Goal: Communication & Community: Answer question/provide support

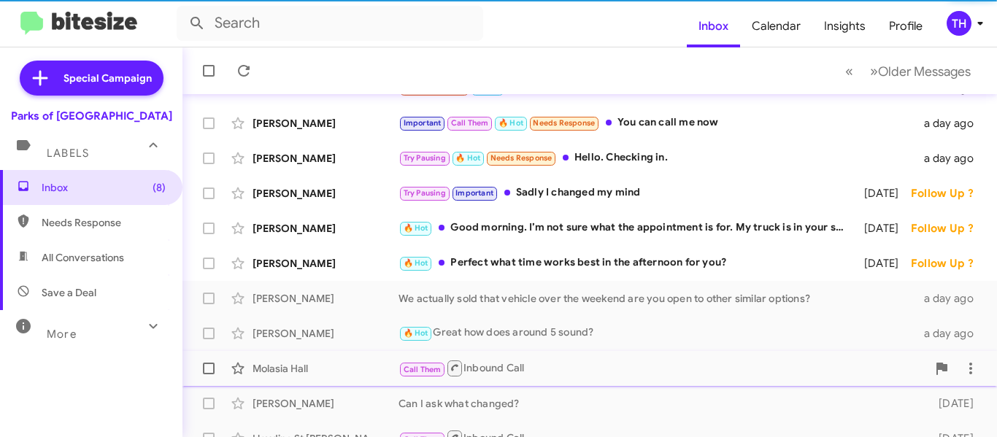
scroll to position [181, 0]
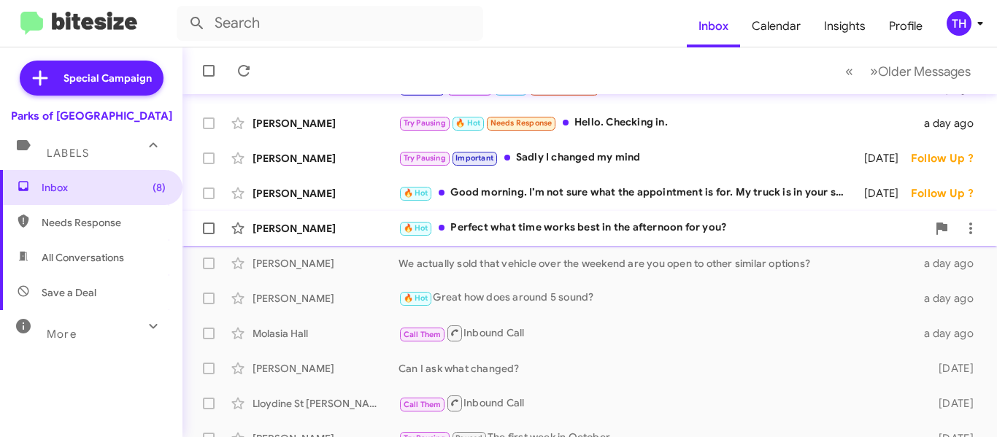
click at [572, 233] on div "🔥 Hot Perfect what time works best in the afternoon for you?" at bounding box center [663, 228] width 529 height 17
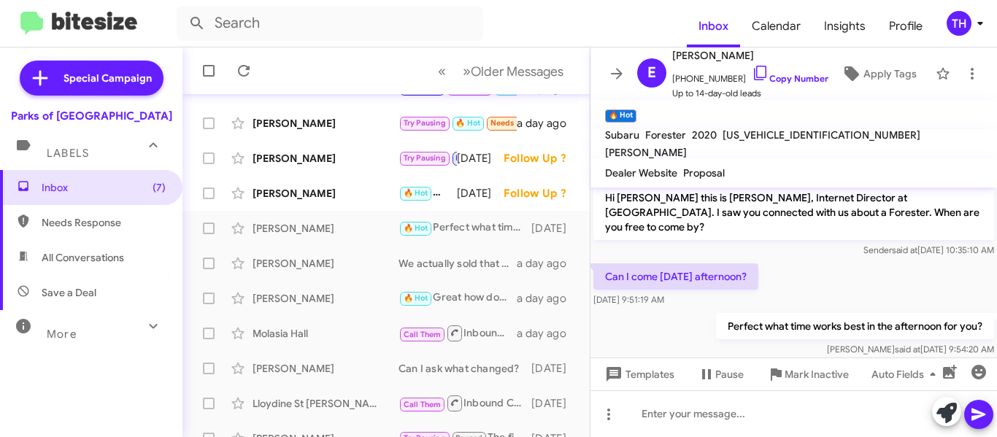
scroll to position [8, 0]
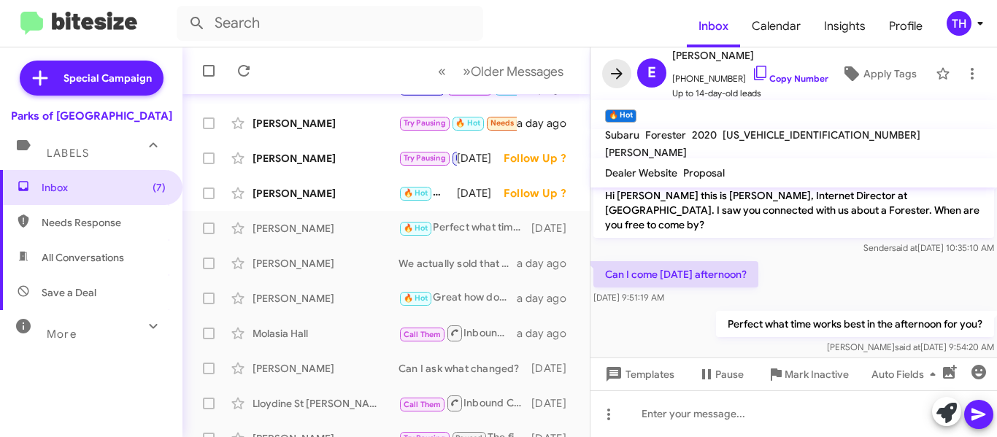
click at [621, 74] on icon at bounding box center [617, 73] width 12 height 11
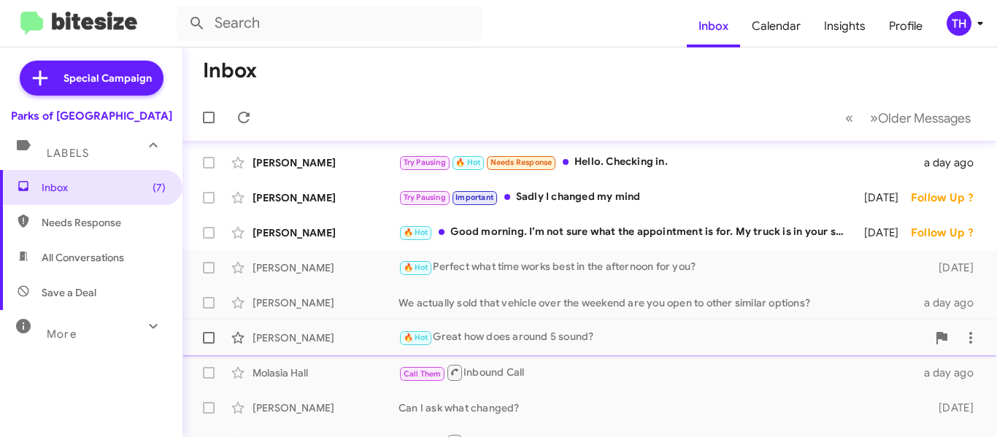
scroll to position [108, 0]
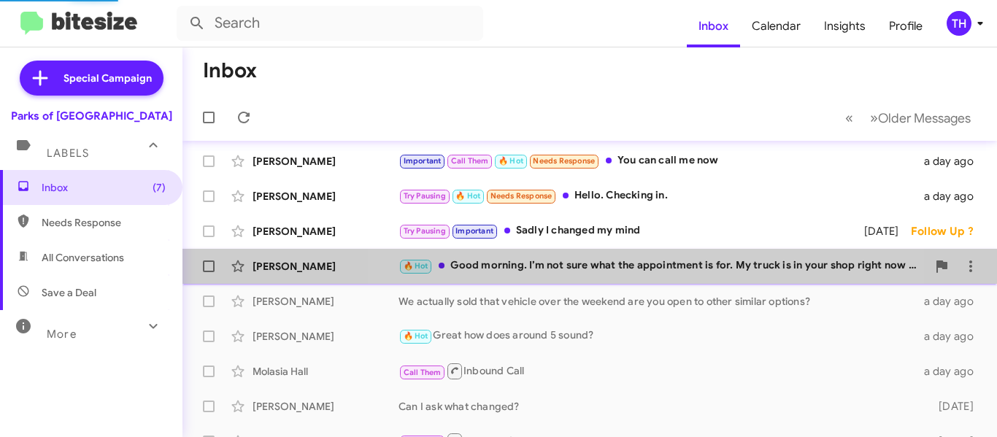
click at [615, 268] on div "🔥 Hot Good morning. I’m not sure what the appointment is for. My truck is in yo…" at bounding box center [663, 266] width 529 height 17
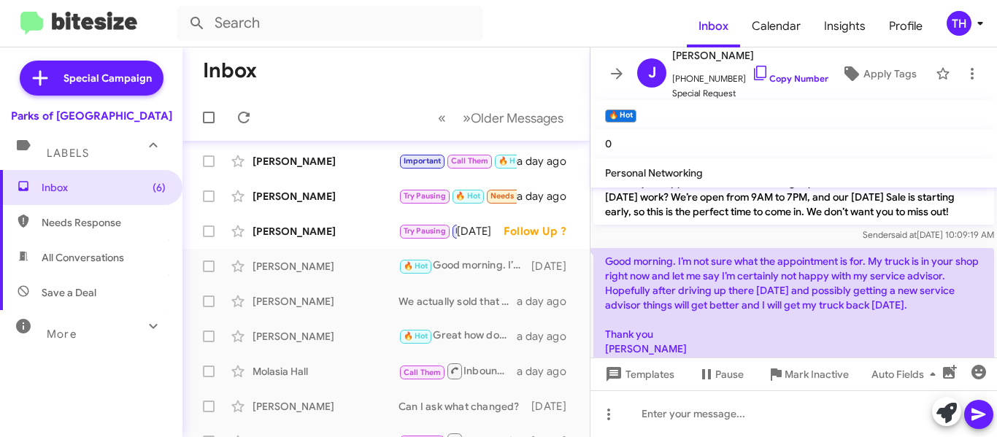
scroll to position [70, 0]
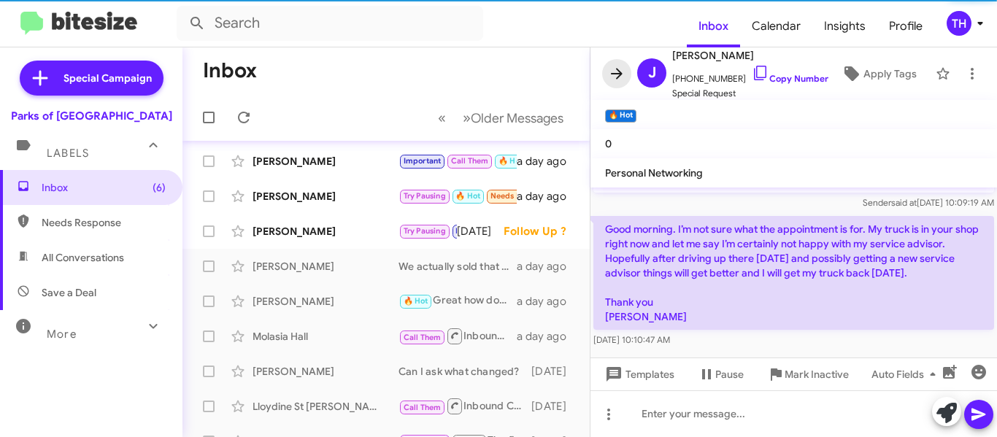
click at [618, 65] on icon at bounding box center [617, 74] width 18 height 18
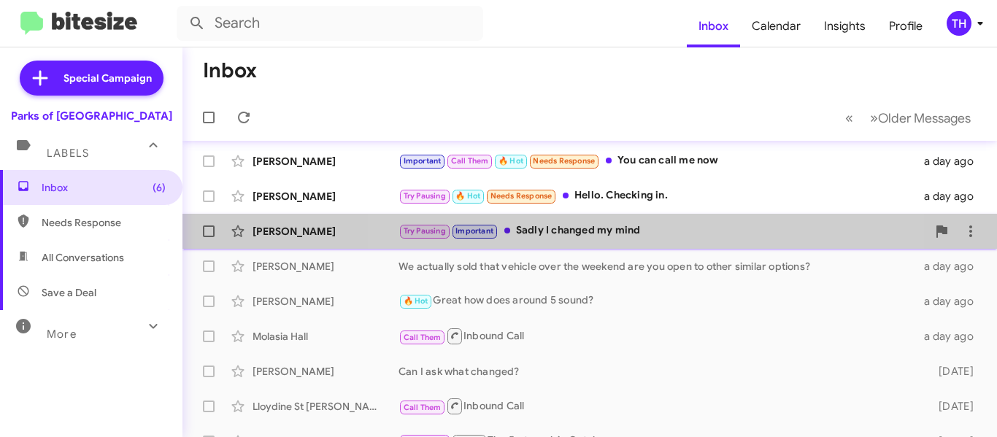
click at [599, 235] on div "Try Pausing Important Sadly I changed my mind" at bounding box center [663, 231] width 529 height 17
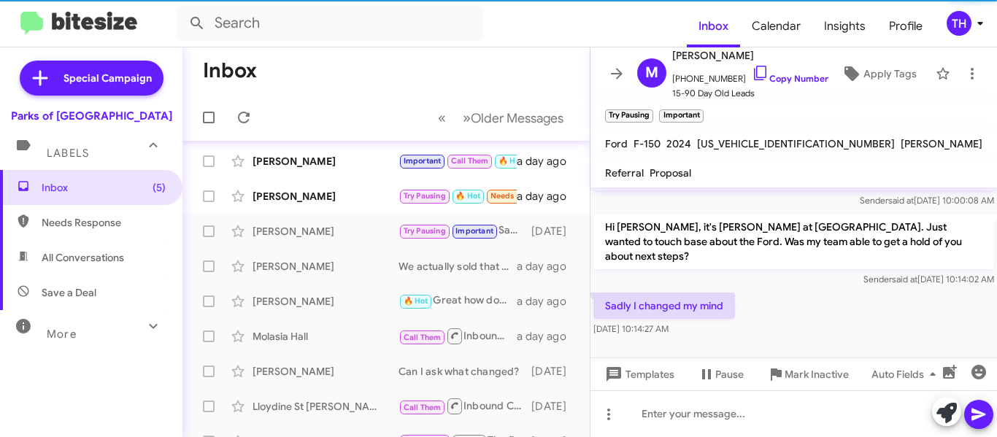
scroll to position [411, 0]
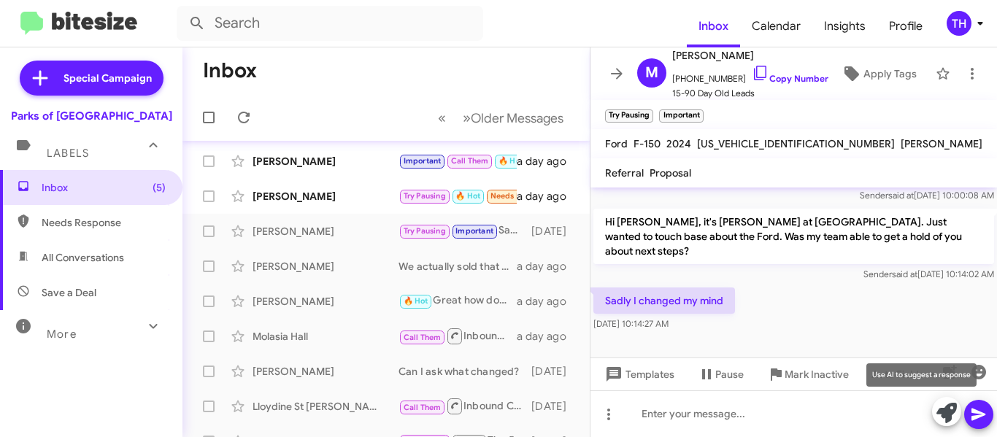
click at [943, 407] on icon at bounding box center [947, 413] width 20 height 20
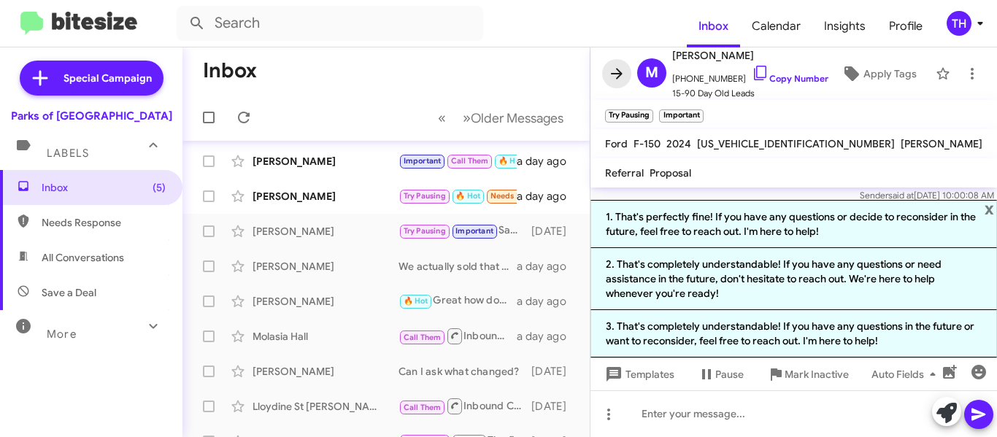
click at [615, 65] on icon at bounding box center [617, 74] width 18 height 18
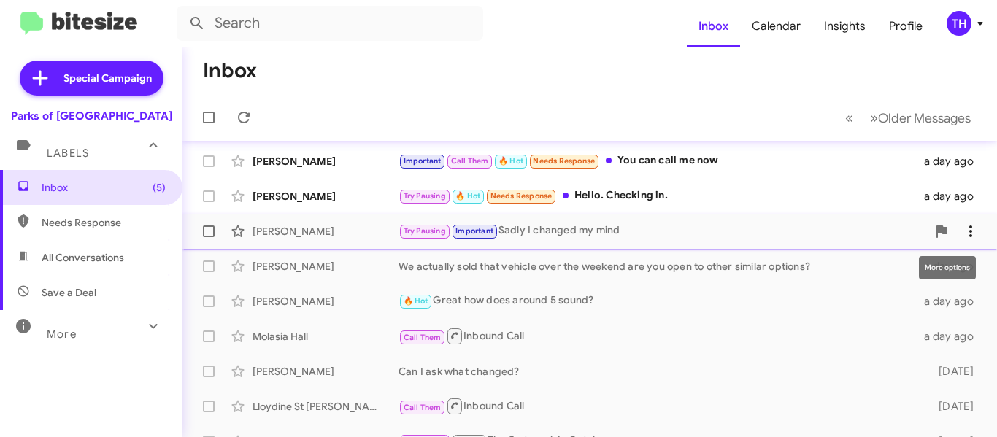
click at [962, 234] on icon at bounding box center [971, 232] width 18 height 18
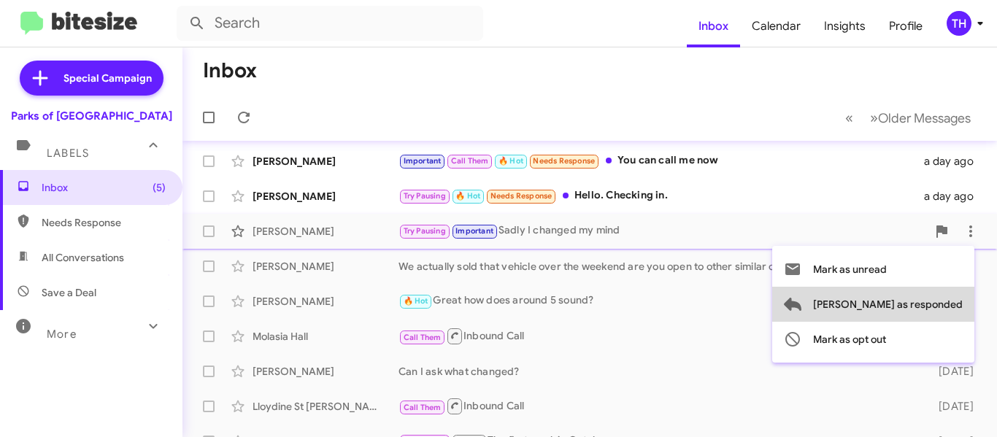
click at [945, 299] on span "Mark as responded" at bounding box center [888, 304] width 150 height 35
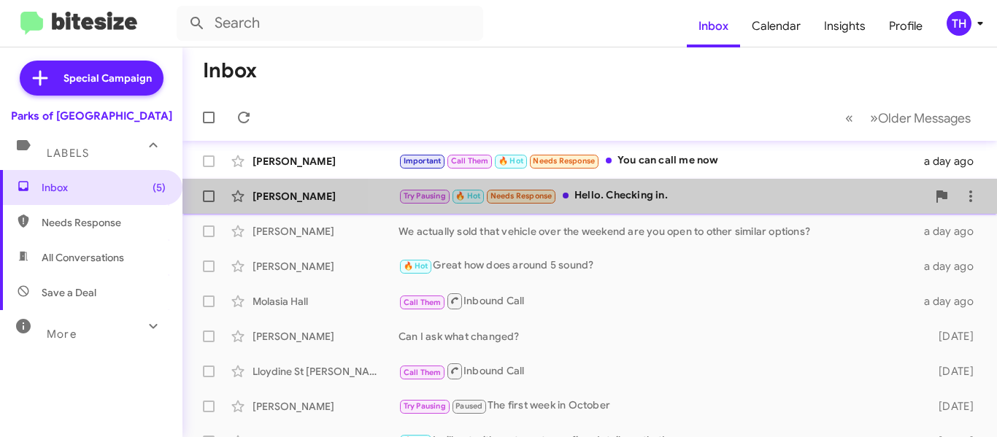
click at [708, 201] on div "Try Pausing 🔥 Hot Needs Response Hello. Checking in." at bounding box center [663, 196] width 529 height 17
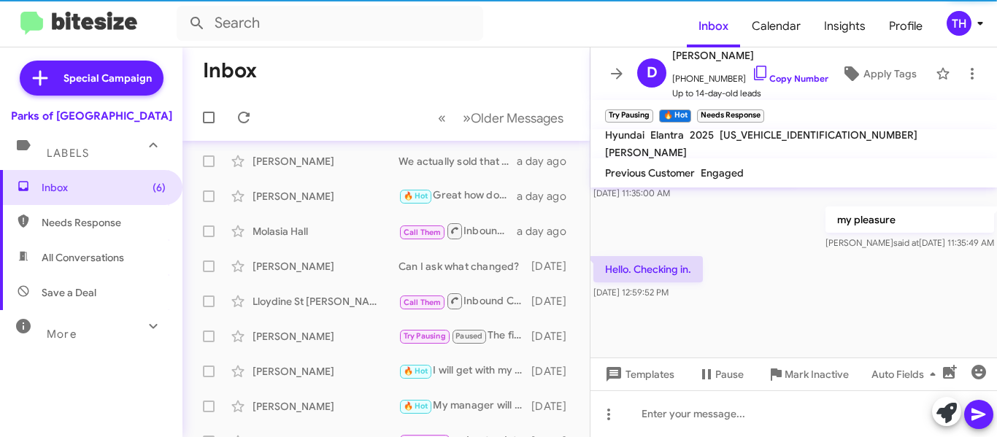
scroll to position [213, 0]
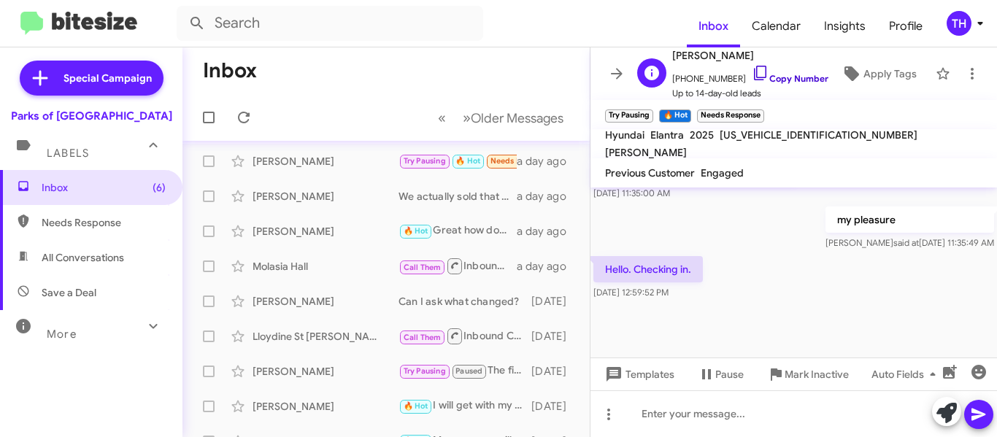
click at [752, 71] on icon at bounding box center [761, 73] width 18 height 18
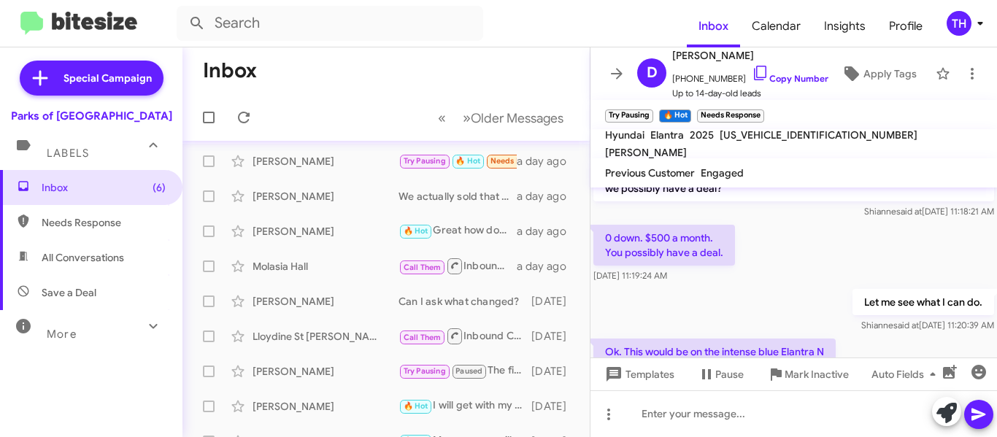
scroll to position [471, 0]
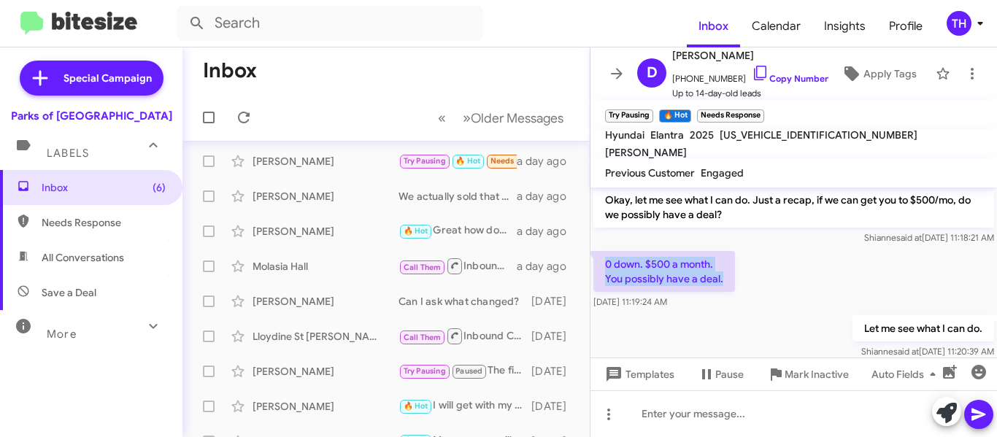
drag, startPoint x: 608, startPoint y: 270, endPoint x: 724, endPoint y: 289, distance: 117.6
click at [724, 289] on p "0 down. $500 a month. You possibly have a deal." at bounding box center [665, 271] width 142 height 41
copy p "0 down. $500 a month. You possibly have a deal."
click at [624, 72] on icon at bounding box center [617, 74] width 18 height 18
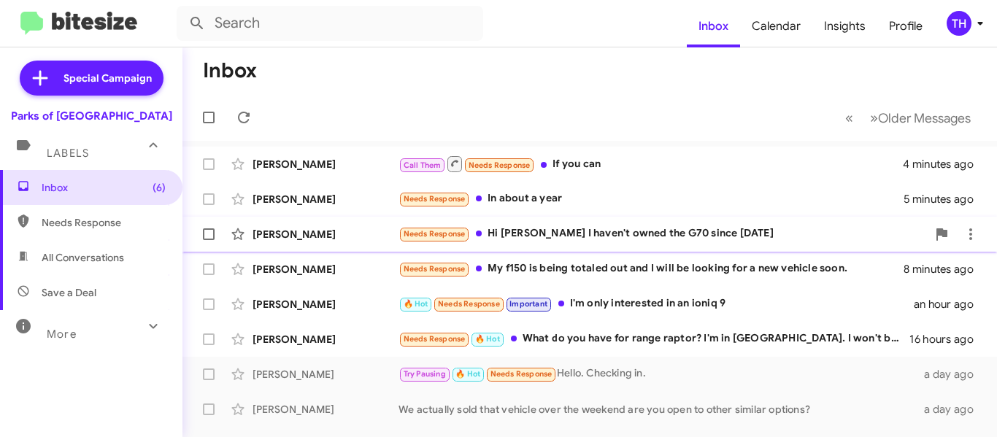
click at [595, 242] on div "Needs Response Hi Shianne I haven't owned the G70 since 2021" at bounding box center [663, 234] width 529 height 17
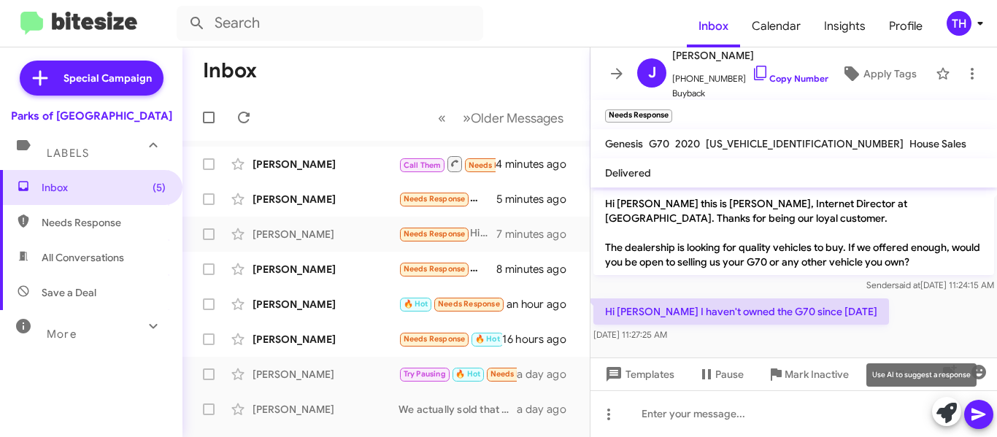
click at [942, 408] on icon at bounding box center [947, 413] width 20 height 20
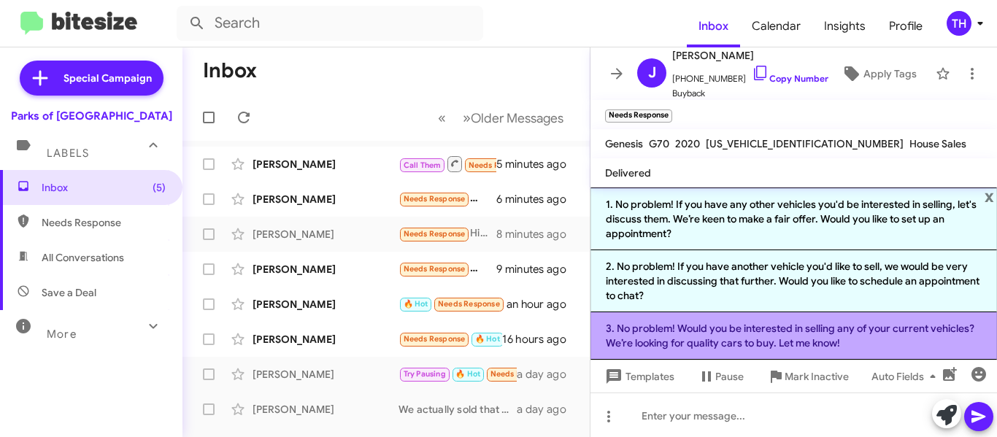
click at [730, 330] on li "3. No problem! Would you be interested in selling any of your current vehicles?…" at bounding box center [794, 335] width 407 height 47
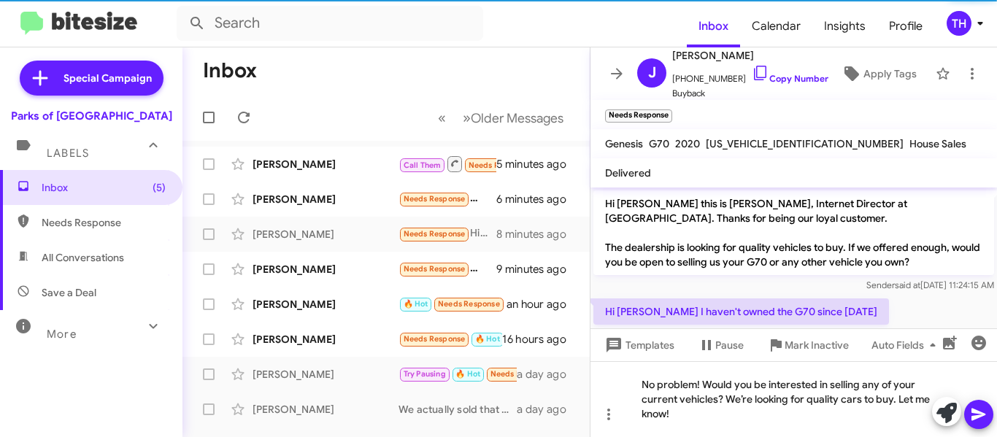
click at [973, 411] on icon at bounding box center [979, 415] width 14 height 12
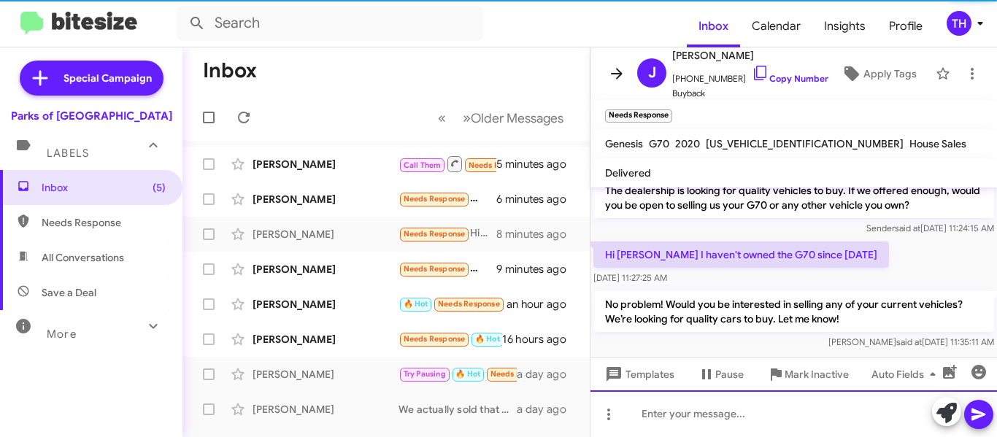
scroll to position [66, 0]
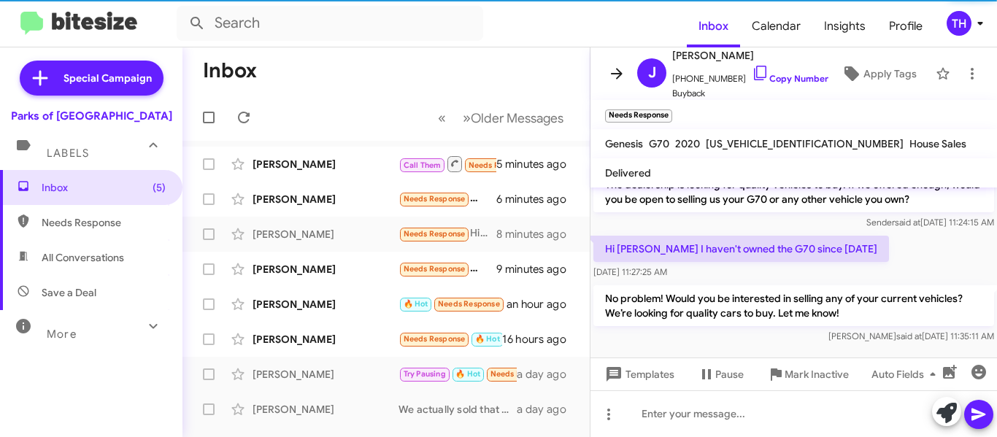
click at [623, 78] on icon at bounding box center [617, 74] width 18 height 18
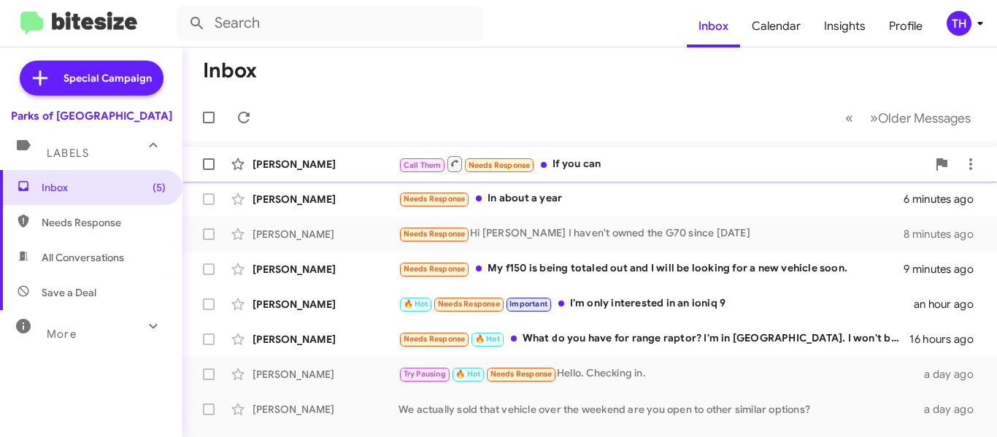
click at [372, 169] on div "William Osteen Jr" at bounding box center [326, 164] width 146 height 15
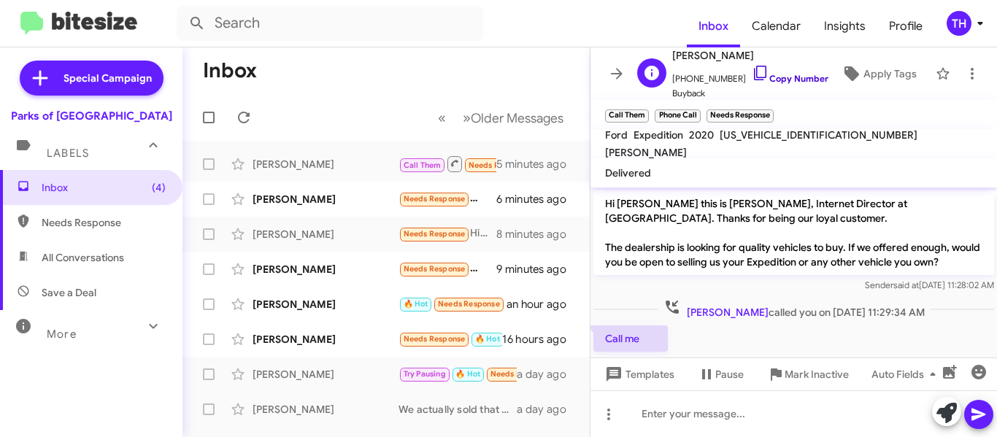
click at [752, 79] on icon at bounding box center [761, 73] width 18 height 18
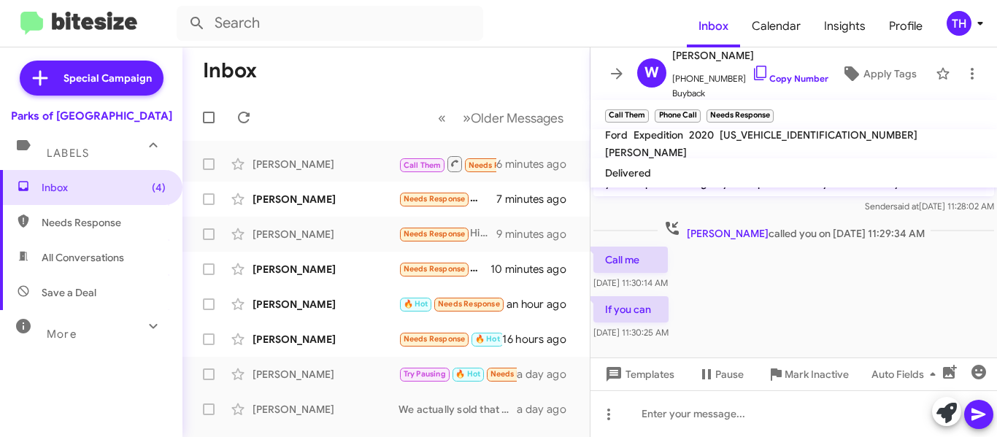
scroll to position [98, 0]
click at [685, 415] on div at bounding box center [794, 414] width 407 height 47
click at [981, 413] on icon at bounding box center [979, 415] width 14 height 12
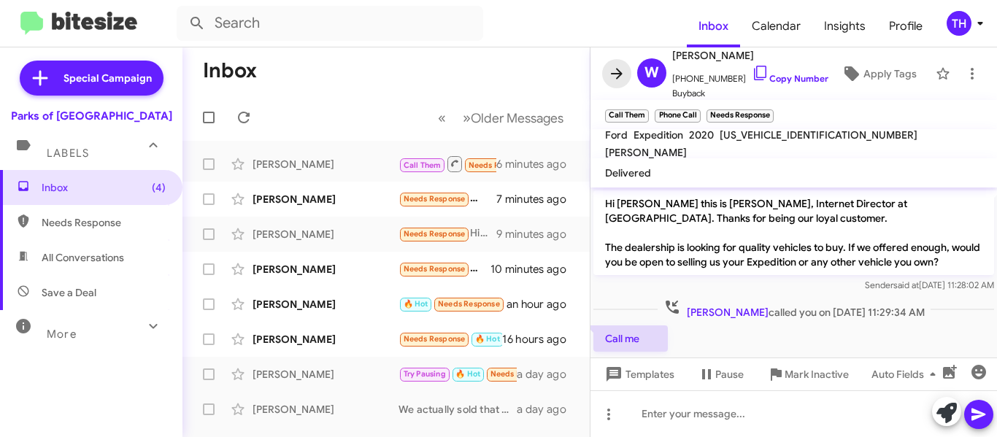
click at [623, 72] on icon at bounding box center [617, 74] width 18 height 18
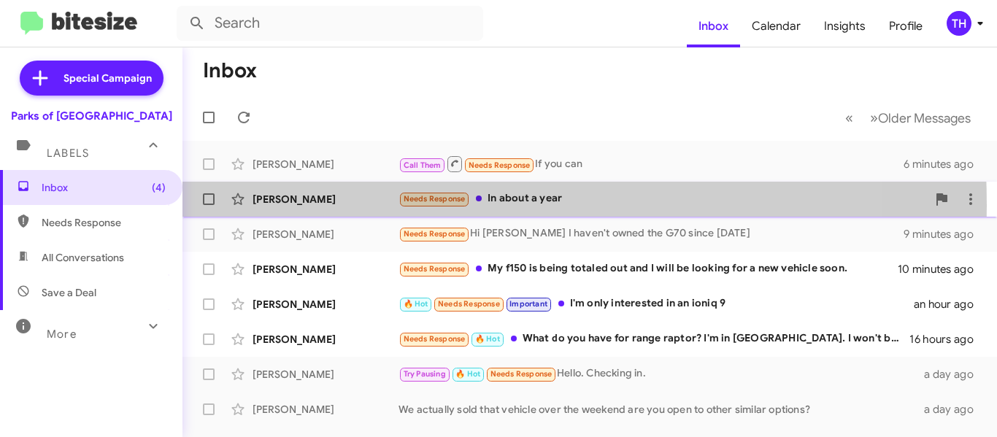
click at [285, 206] on div "Stephen Shumate" at bounding box center [326, 199] width 146 height 15
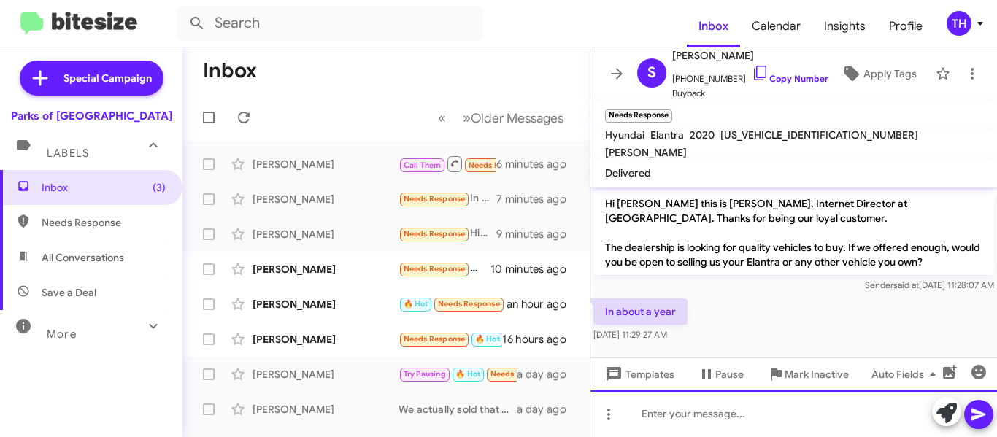
click at [672, 419] on div at bounding box center [794, 414] width 407 height 47
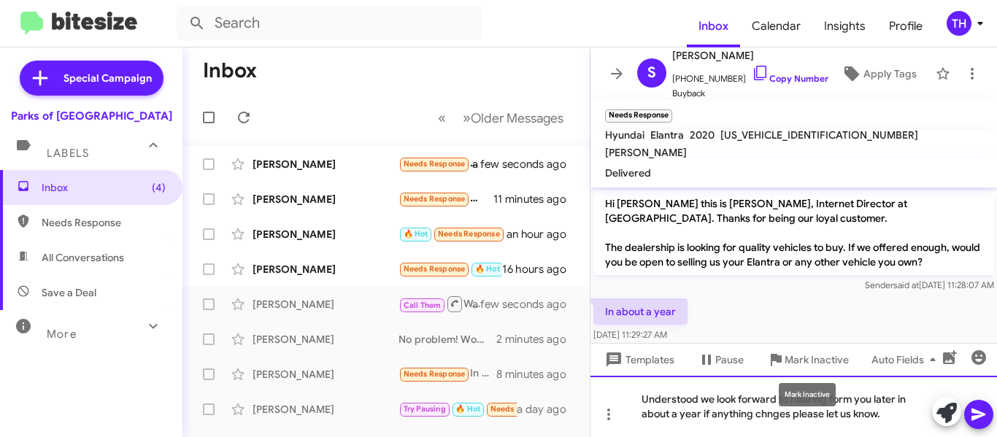
drag, startPoint x: 778, startPoint y: 407, endPoint x: 777, endPoint y: 418, distance: 10.3
click at [777, 418] on div "Understood we look forward to hearing form you later in about a year if anythin…" at bounding box center [794, 406] width 407 height 61
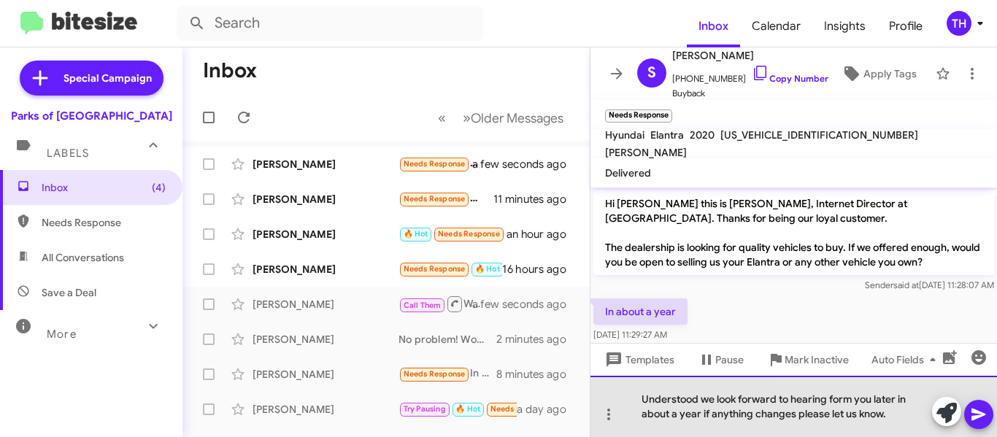
click at [902, 420] on div "Understood we look forward to hearing form you later in about a year if anythin…" at bounding box center [794, 406] width 407 height 61
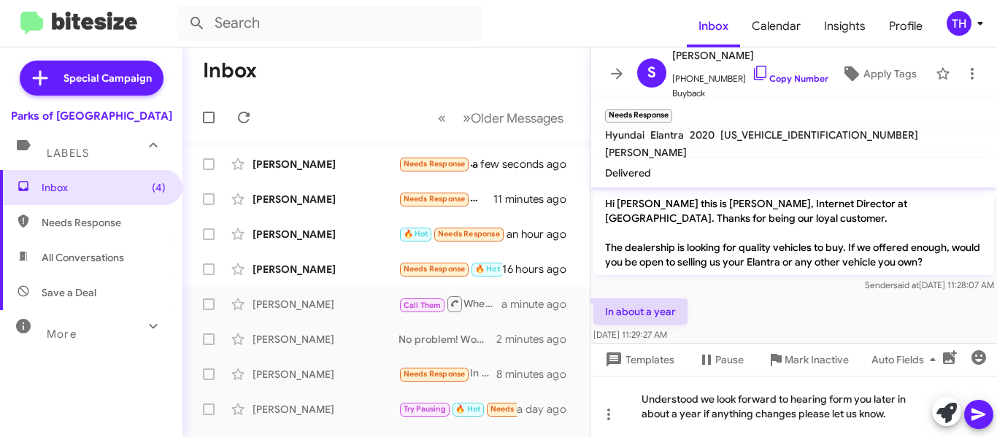
click at [970, 413] on icon at bounding box center [979, 415] width 18 height 18
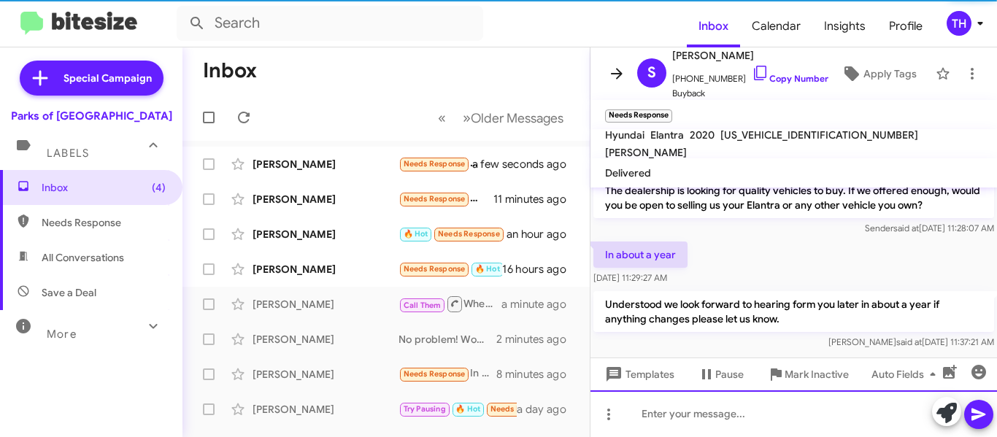
scroll to position [66, 0]
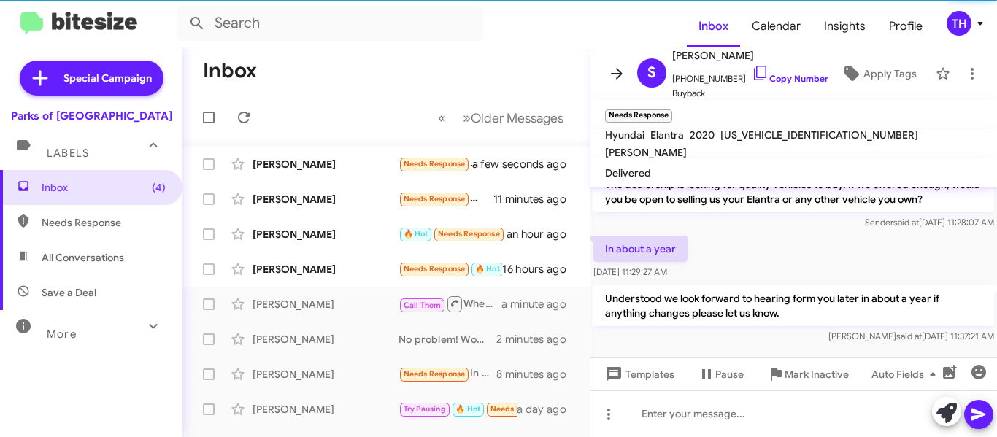
click at [619, 74] on icon at bounding box center [617, 74] width 18 height 18
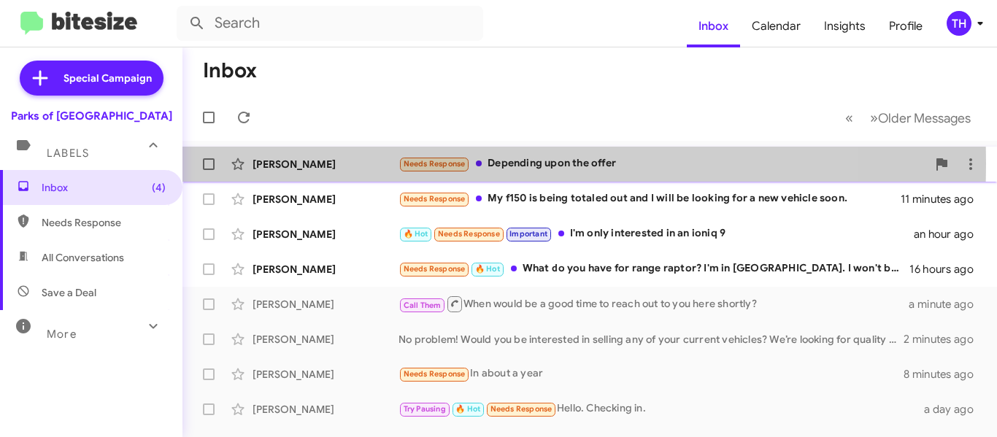
click at [366, 164] on div "Angus Mcgill" at bounding box center [326, 164] width 146 height 15
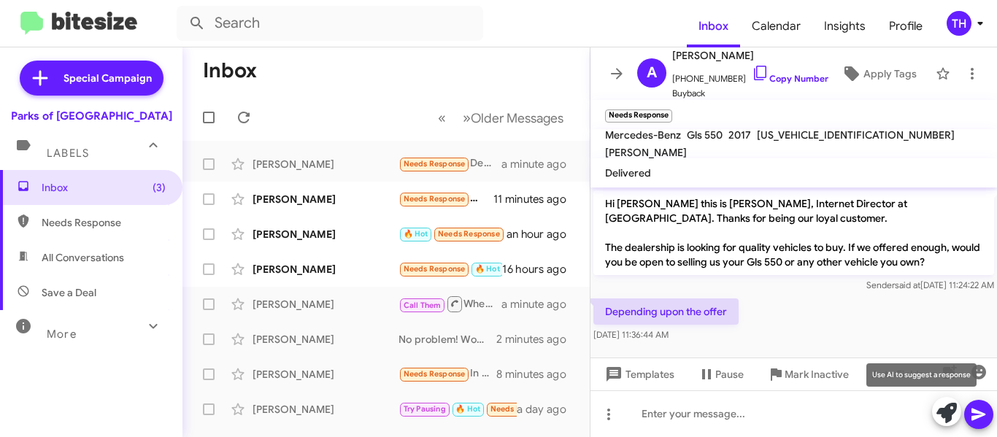
click at [948, 412] on icon at bounding box center [947, 413] width 20 height 20
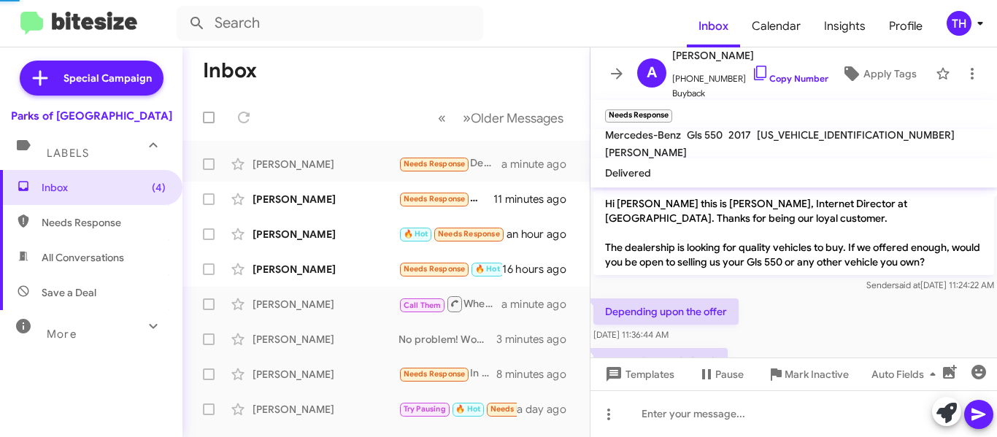
scroll to position [52, 0]
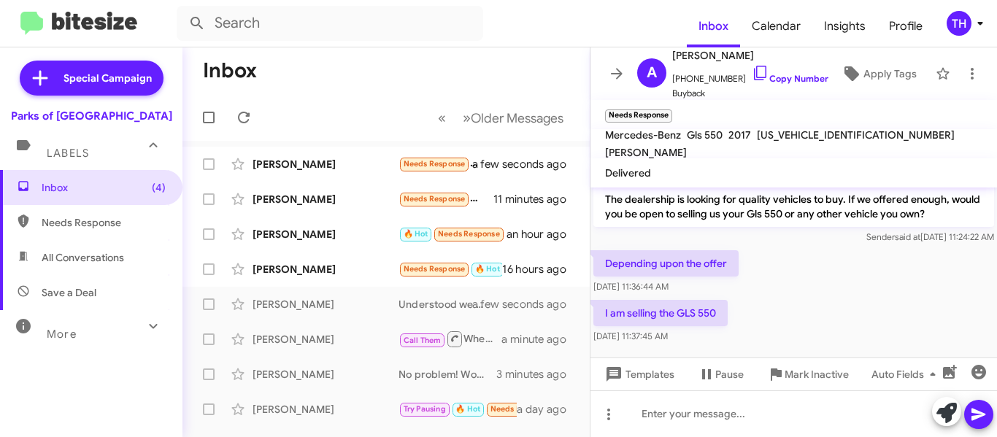
click at [937, 403] on icon at bounding box center [947, 413] width 20 height 20
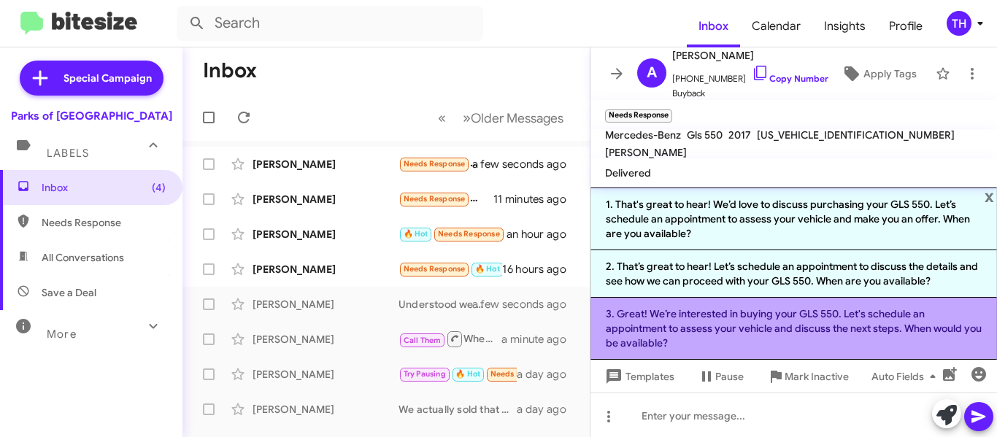
click at [765, 337] on li "3. Great! We’re interested in buying your GLS 550. Let's schedule an appointmen…" at bounding box center [794, 329] width 407 height 62
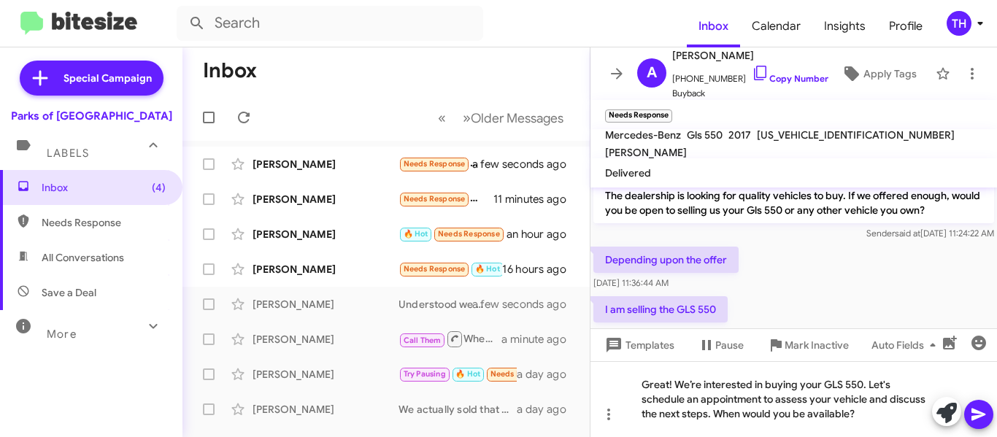
click at [973, 407] on icon at bounding box center [979, 415] width 18 height 18
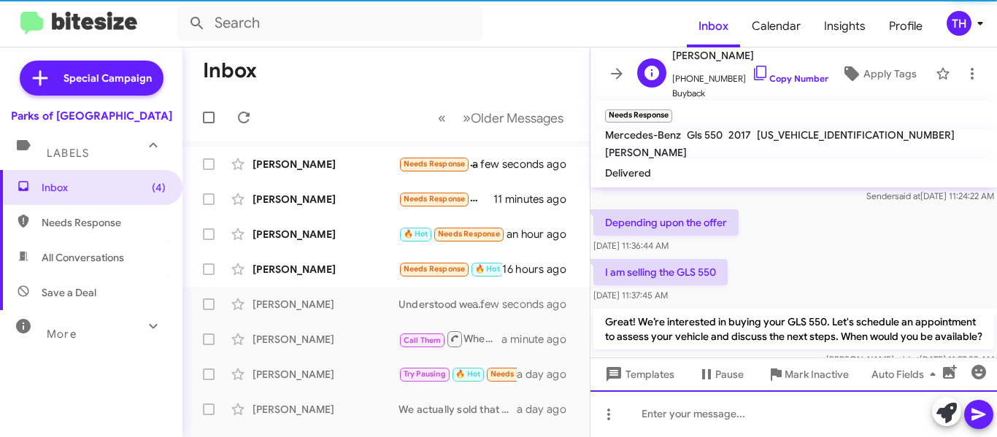
scroll to position [135, 0]
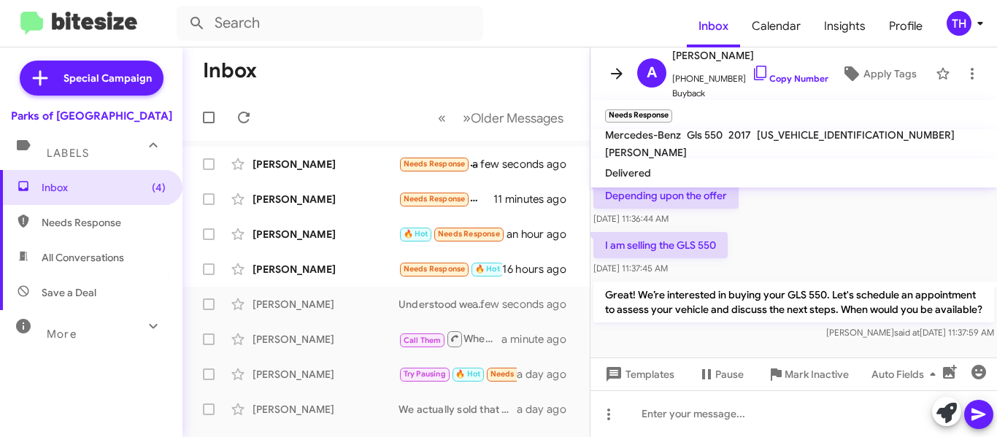
click at [614, 79] on icon at bounding box center [617, 74] width 18 height 18
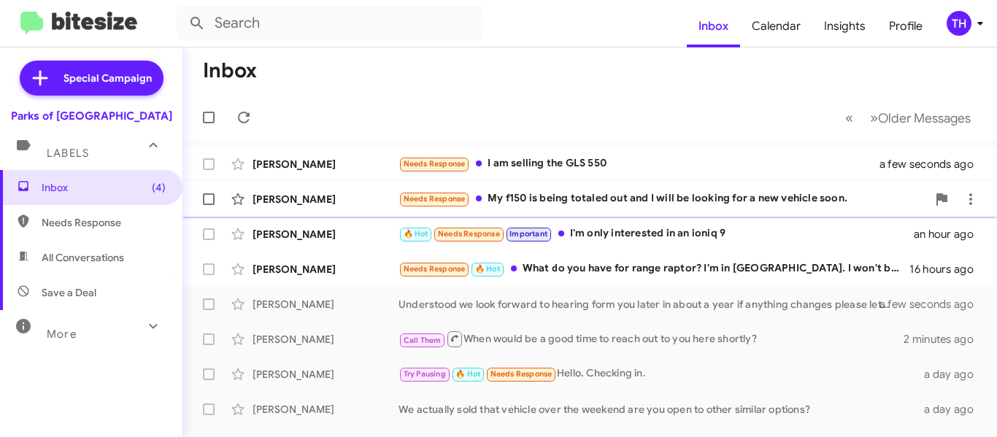
click at [342, 194] on div "Jeremy Miller" at bounding box center [326, 199] width 146 height 15
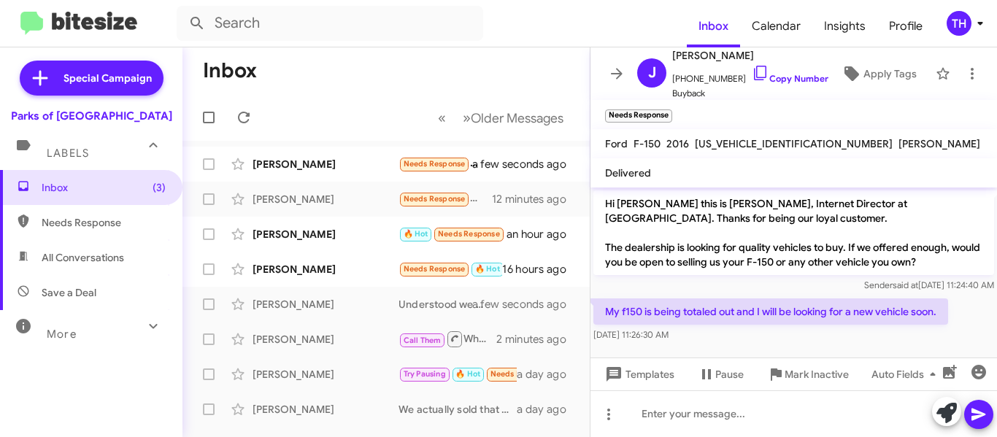
click at [782, 316] on p "My f150 is being totaled out and I will be looking for a new vehicle soon." at bounding box center [771, 312] width 355 height 26
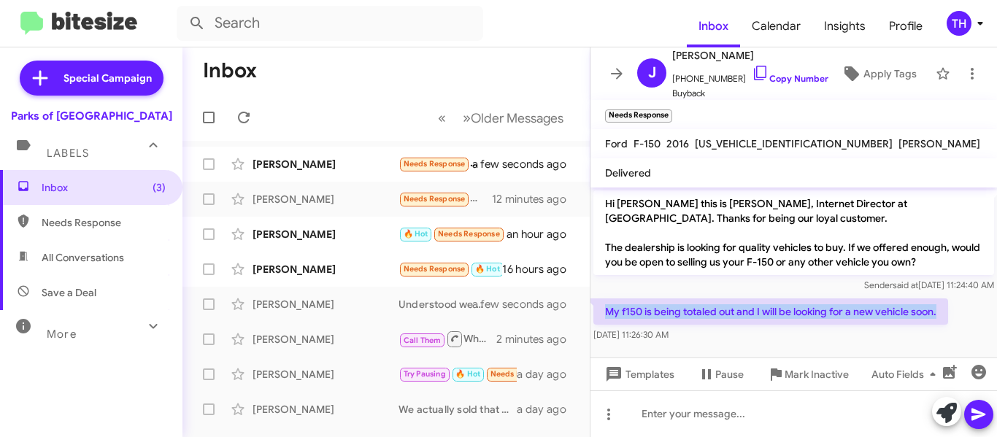
click at [782, 316] on p "My f150 is being totaled out and I will be looking for a new vehicle soon." at bounding box center [771, 312] width 355 height 26
copy p "My f150 is being totaled out and I will be looking for a new vehicle soon."
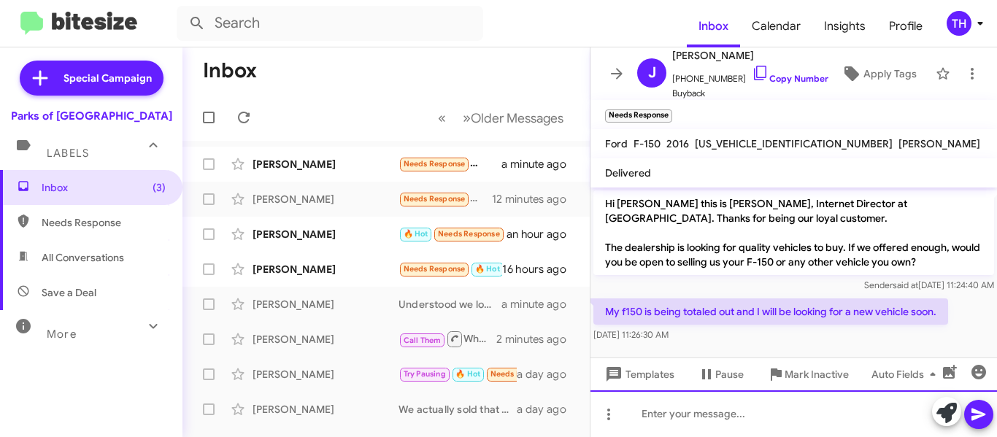
paste div
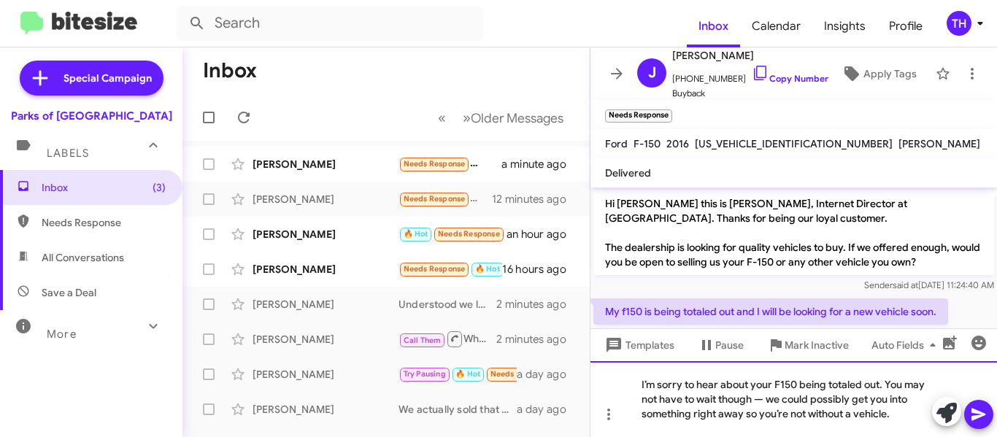
click at [767, 395] on div "I’m sorry to hear about your F150 being totaled out. You may not have to wait t…" at bounding box center [794, 399] width 407 height 76
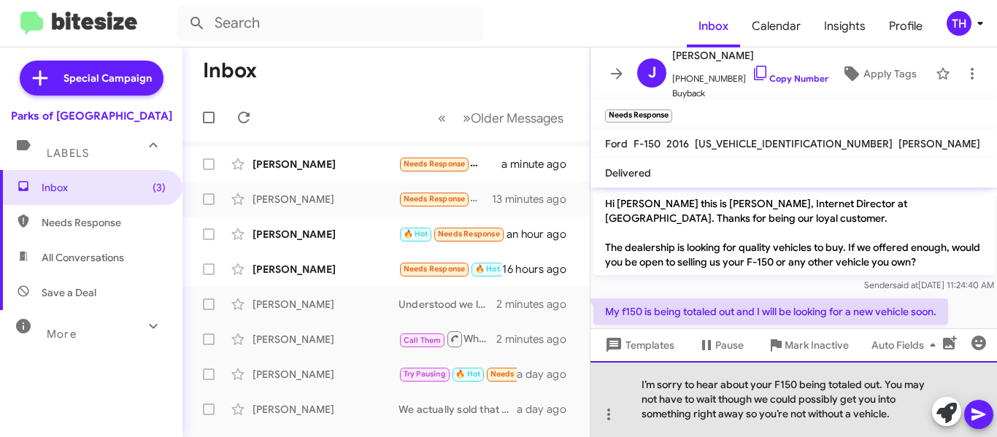
click at [902, 415] on div "I’m sorry to hear about your F150 being totaled out. You may not have to wait t…" at bounding box center [794, 399] width 407 height 76
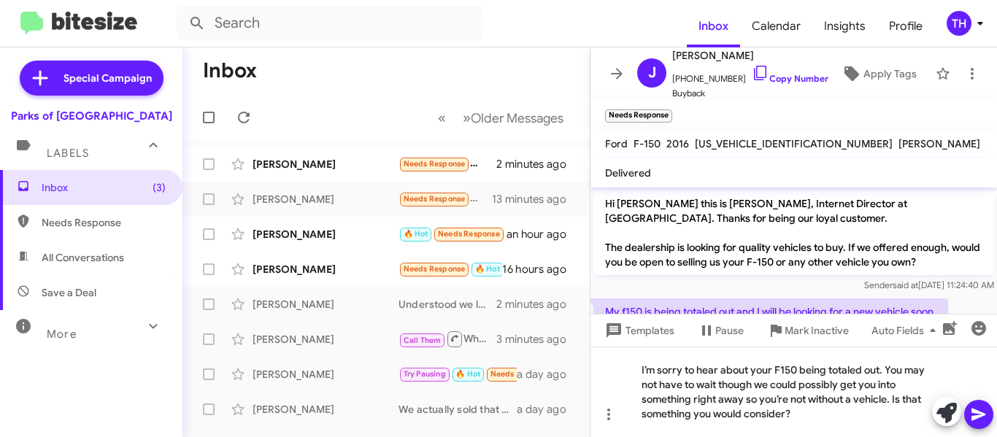
click at [989, 417] on button at bounding box center [978, 414] width 29 height 29
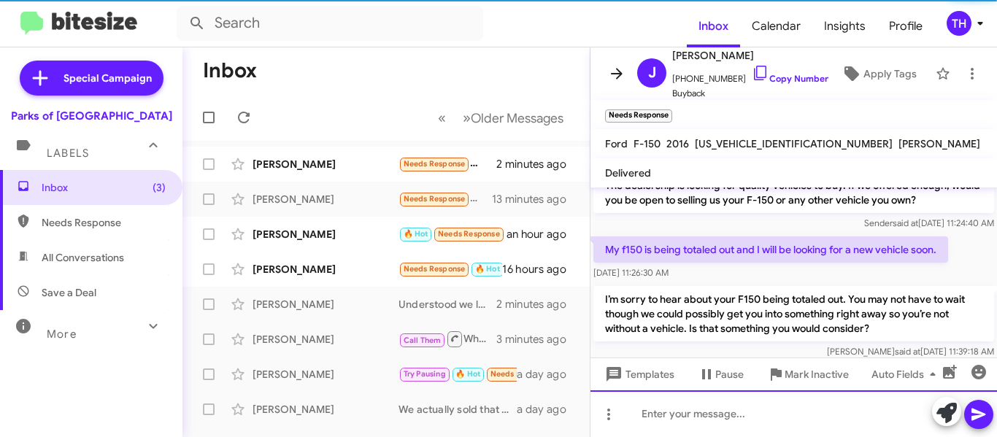
scroll to position [81, 0]
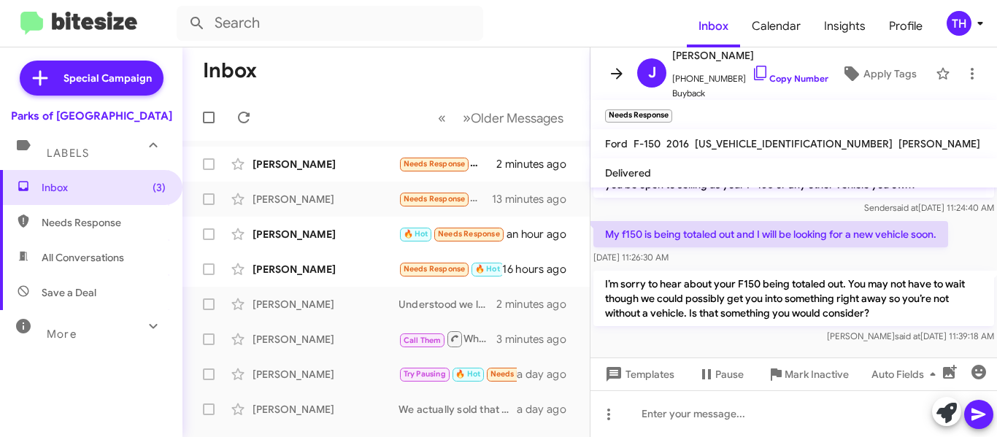
click at [622, 75] on icon at bounding box center [617, 74] width 18 height 18
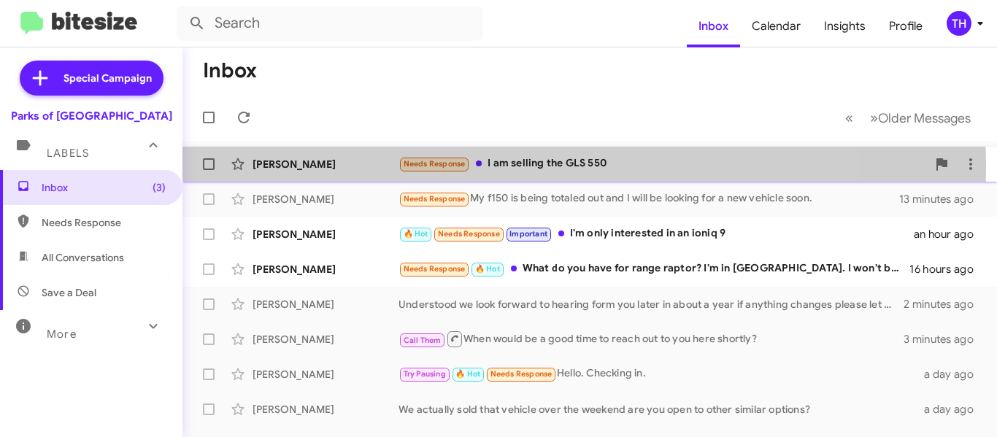
click at [366, 166] on div "Angus Mcgill" at bounding box center [326, 164] width 146 height 15
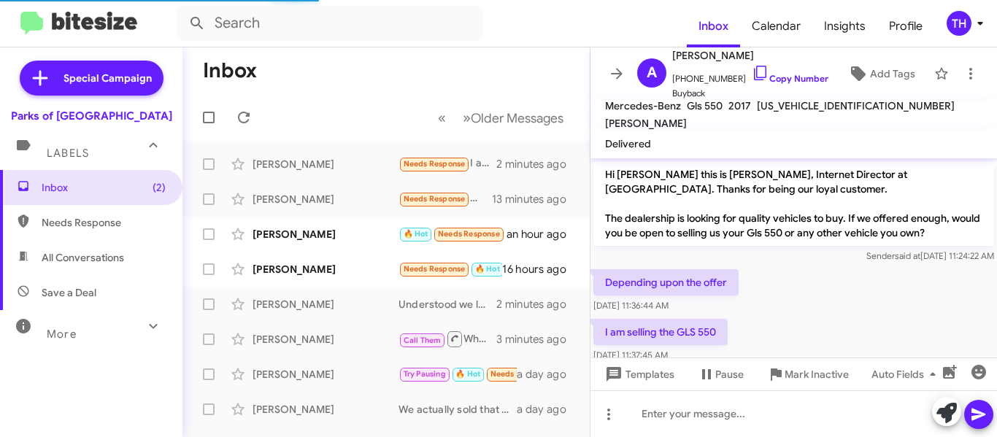
scroll to position [106, 0]
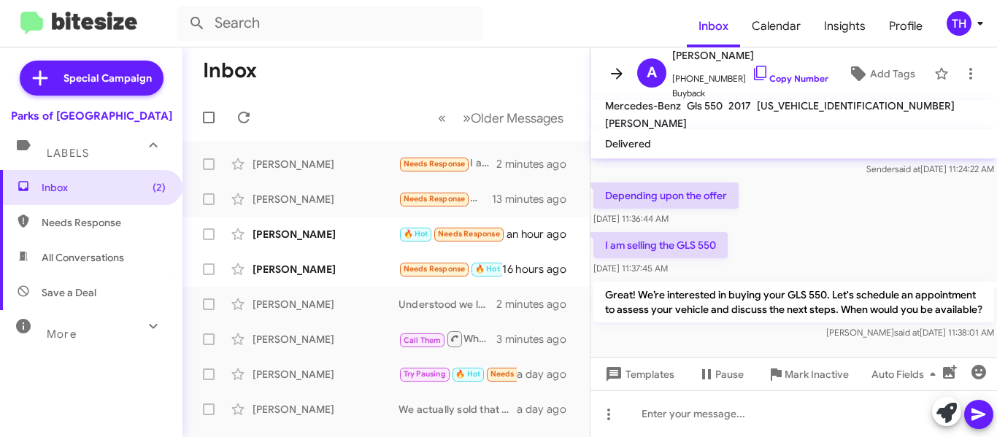
click at [620, 82] on button at bounding box center [616, 73] width 29 height 29
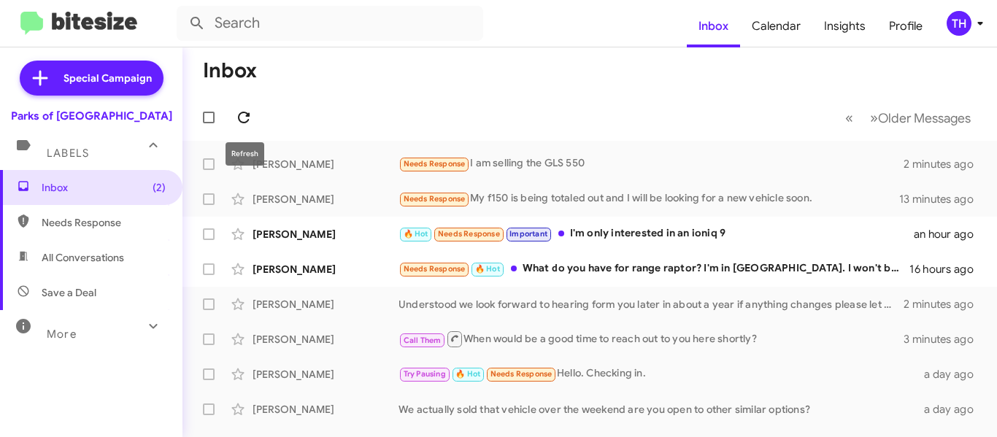
click at [248, 113] on icon at bounding box center [244, 118] width 12 height 12
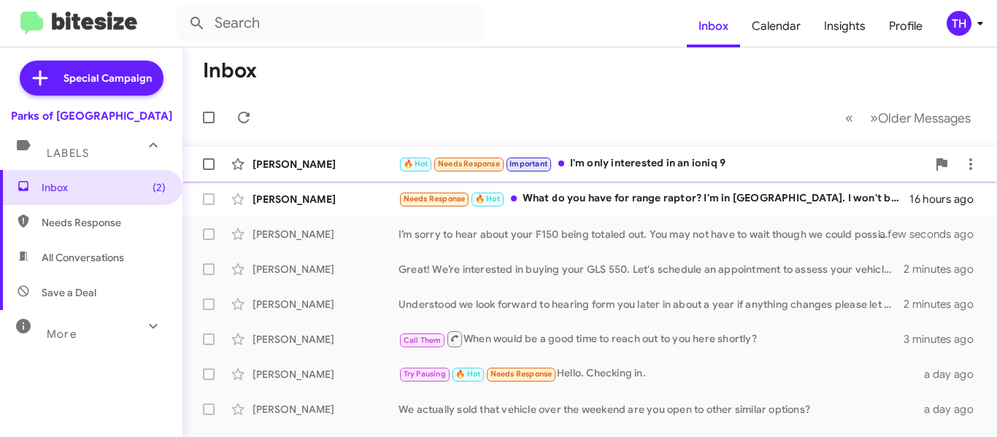
click at [775, 166] on div "🔥 Hot Needs Response Important I'm only interested in an ioniq 9" at bounding box center [663, 163] width 529 height 17
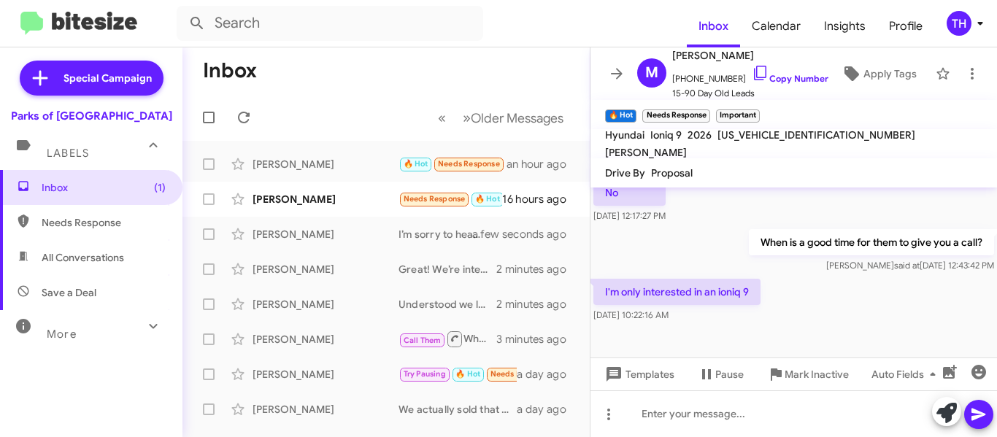
scroll to position [578, 0]
click at [943, 415] on icon at bounding box center [947, 413] width 20 height 20
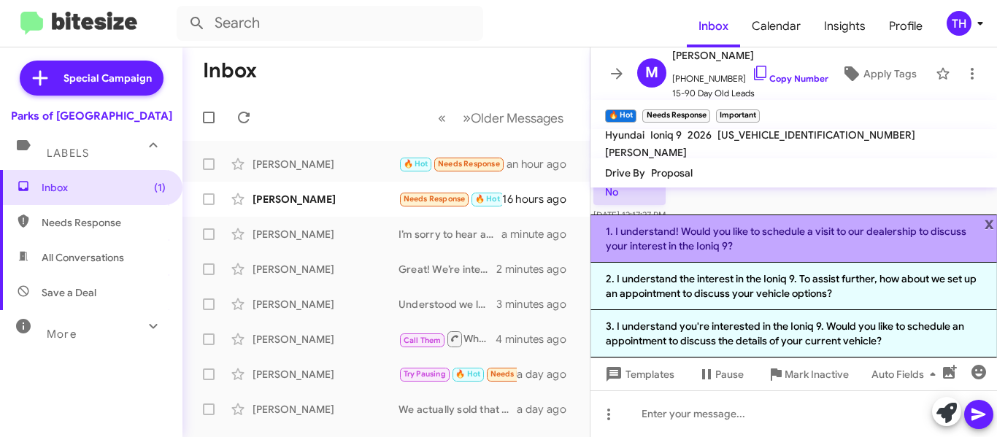
click at [780, 239] on li "1. I understand! Would you like to schedule a visit to our dealership to discus…" at bounding box center [794, 239] width 407 height 48
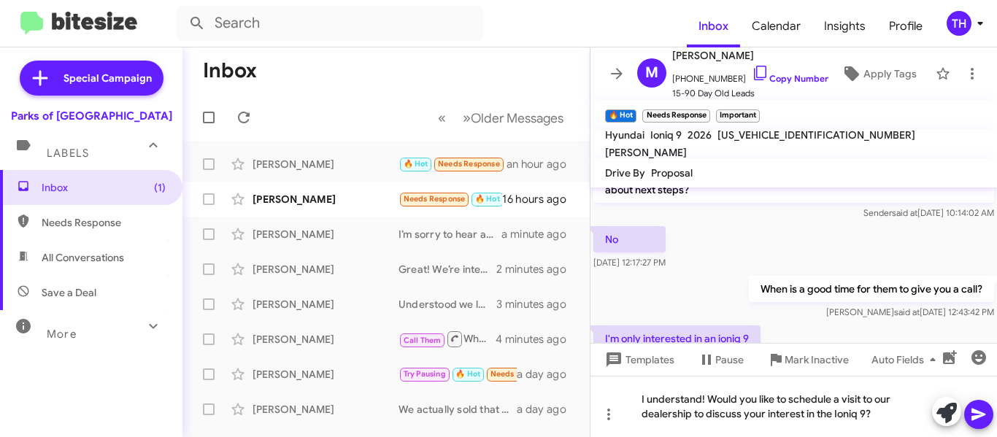
scroll to position [505, 0]
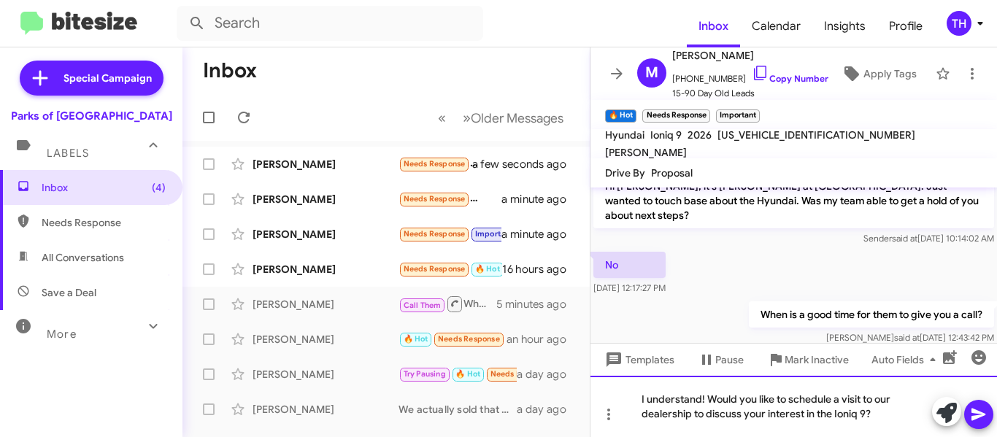
click at [886, 416] on div "I understand! Would you like to schedule a visit to our dealership to discuss y…" at bounding box center [794, 406] width 407 height 61
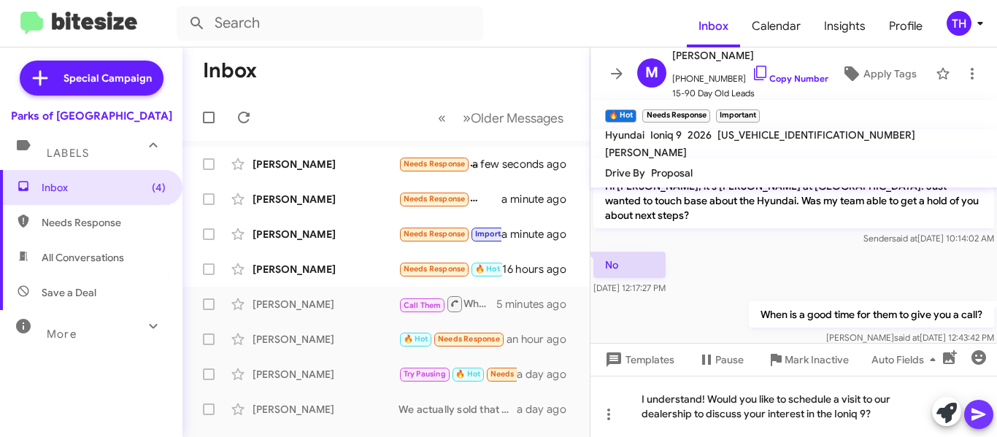
click at [973, 420] on icon at bounding box center [979, 415] width 14 height 12
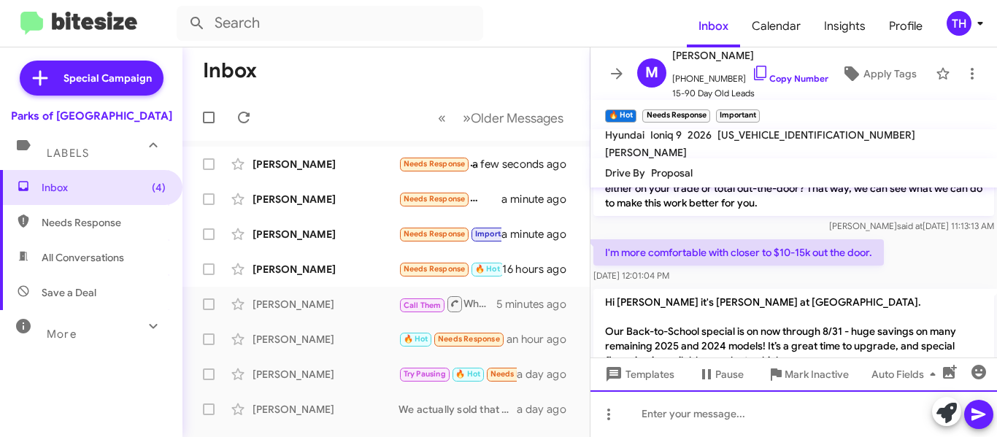
scroll to position [210, 0]
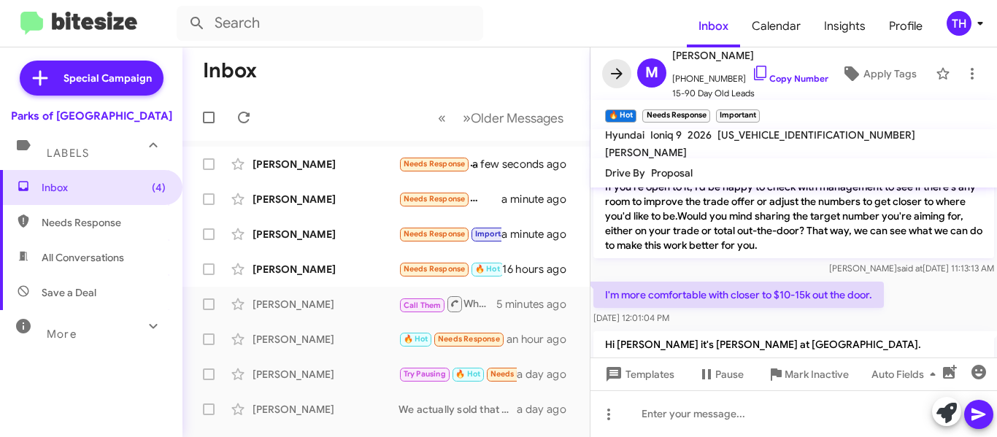
click at [617, 74] on icon at bounding box center [617, 73] width 12 height 11
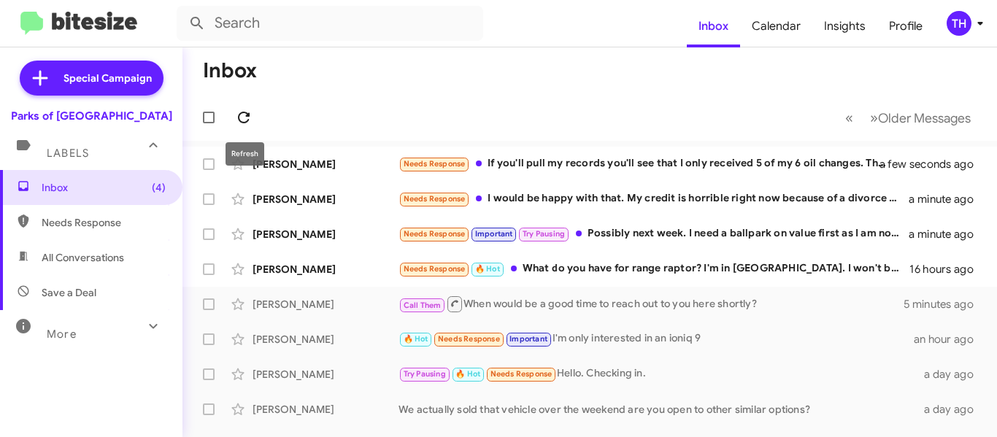
click at [247, 115] on icon at bounding box center [244, 118] width 12 height 12
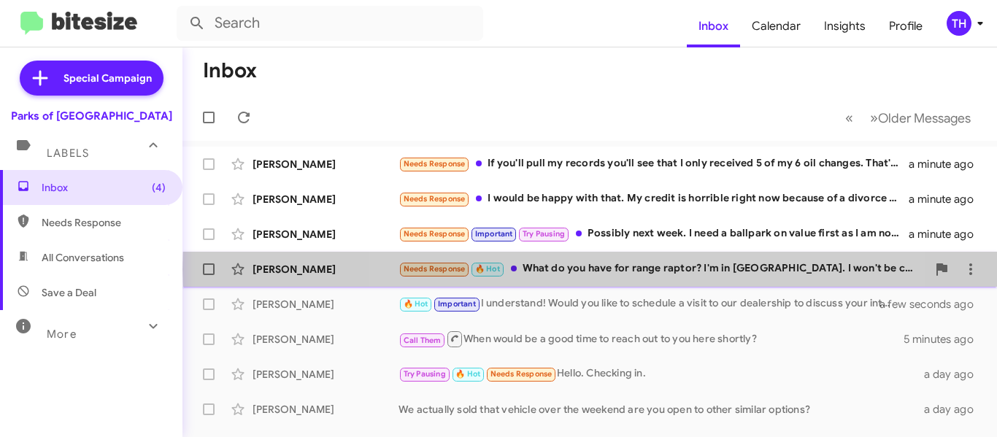
click at [630, 269] on div "Needs Response 🔥 Hot What do you have for range raptor? I'm in San Francisco. I…" at bounding box center [663, 269] width 529 height 17
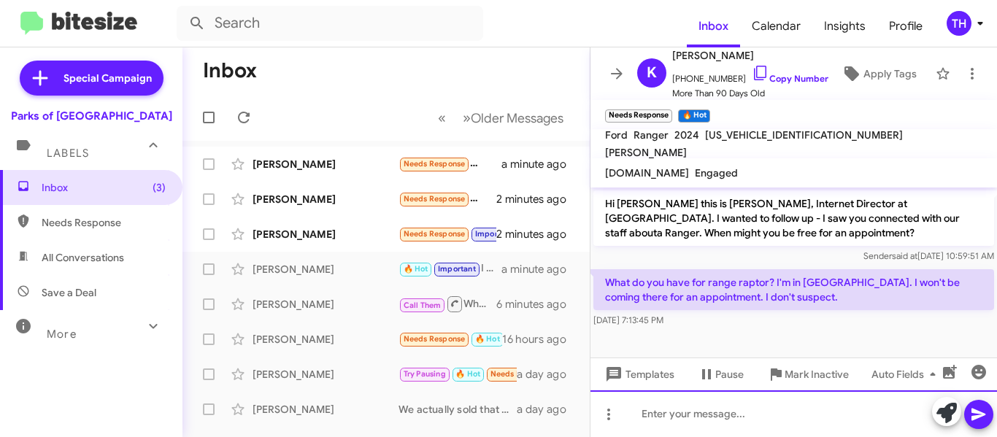
click at [690, 413] on div at bounding box center [794, 414] width 407 height 47
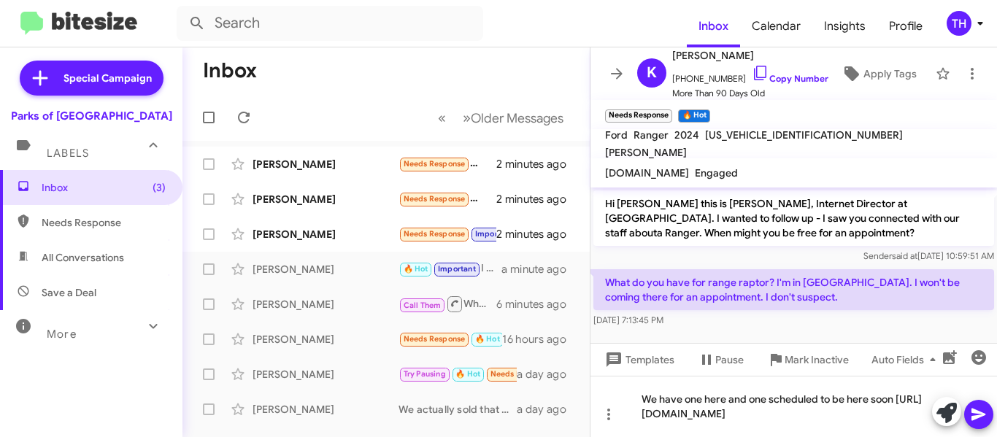
drag, startPoint x: 971, startPoint y: 415, endPoint x: 961, endPoint y: 410, distance: 10.8
click at [971, 415] on icon at bounding box center [979, 415] width 18 height 18
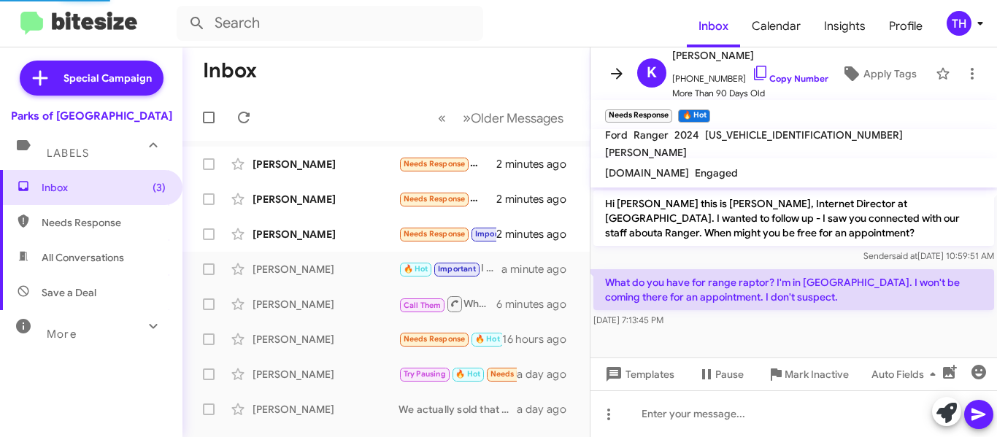
click at [618, 76] on icon at bounding box center [617, 74] width 18 height 18
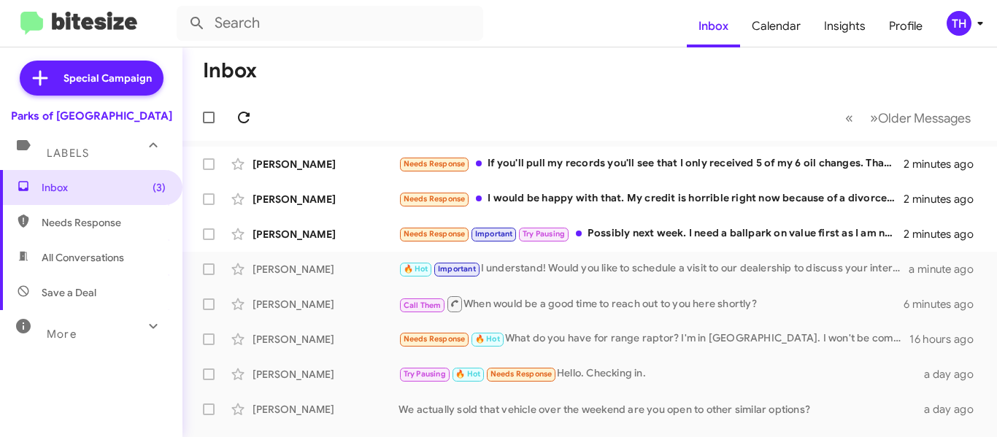
click at [241, 115] on icon at bounding box center [244, 118] width 12 height 12
